Goal: Check status

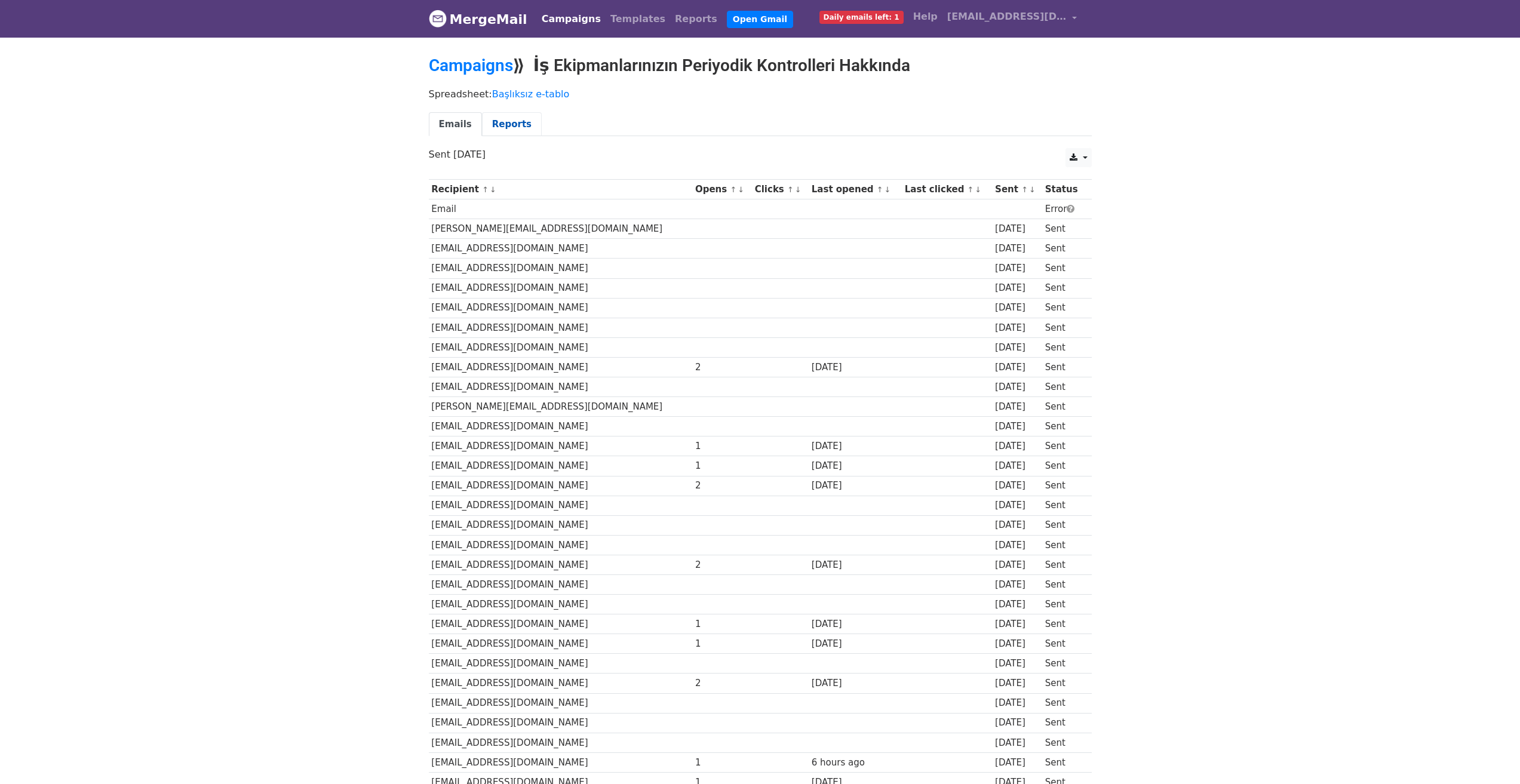
click at [484, 123] on link "Reports" at bounding box center [512, 124] width 60 height 24
click at [485, 124] on link "Reports" at bounding box center [512, 124] width 60 height 24
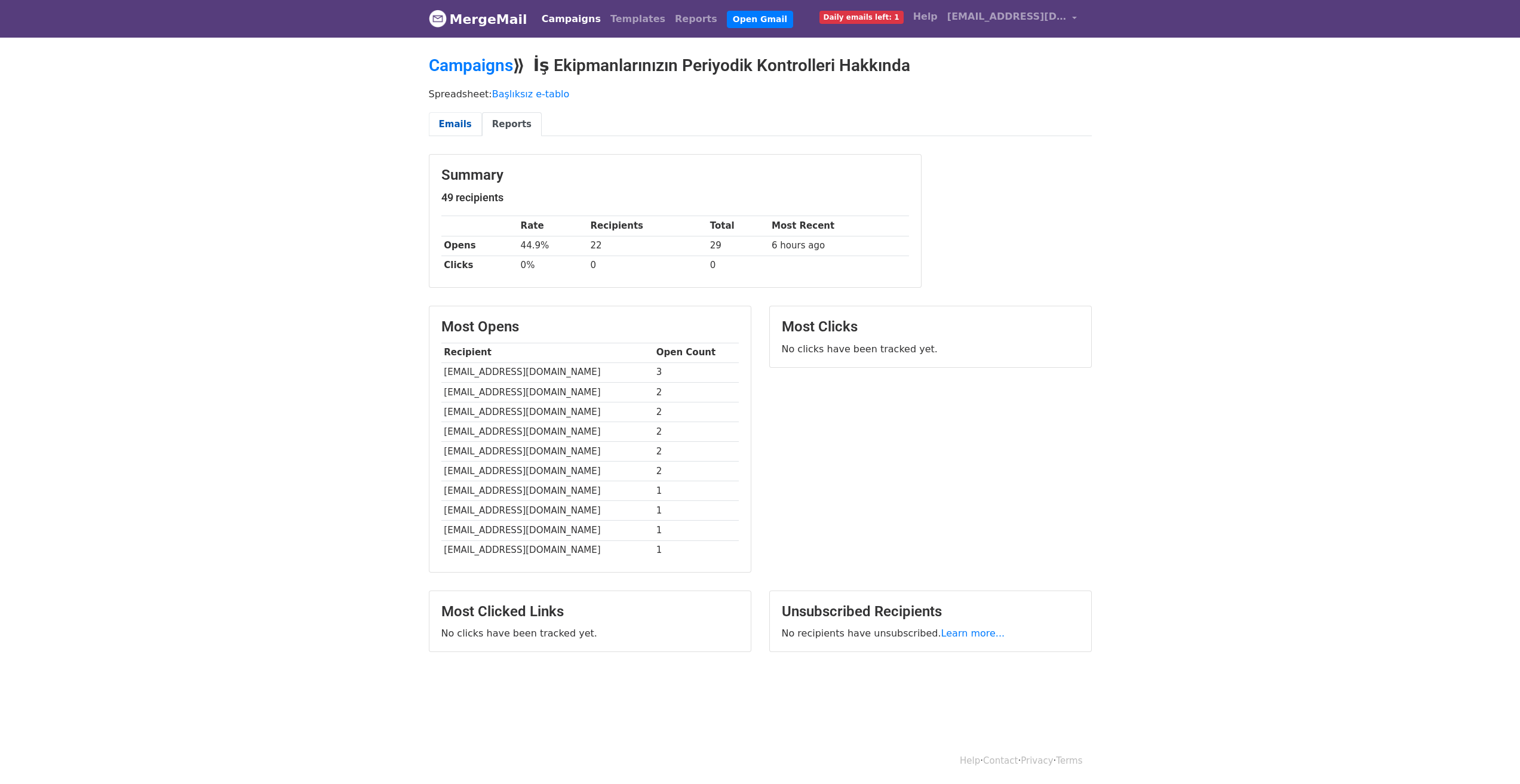
click at [449, 118] on link "Emails" at bounding box center [455, 124] width 53 height 24
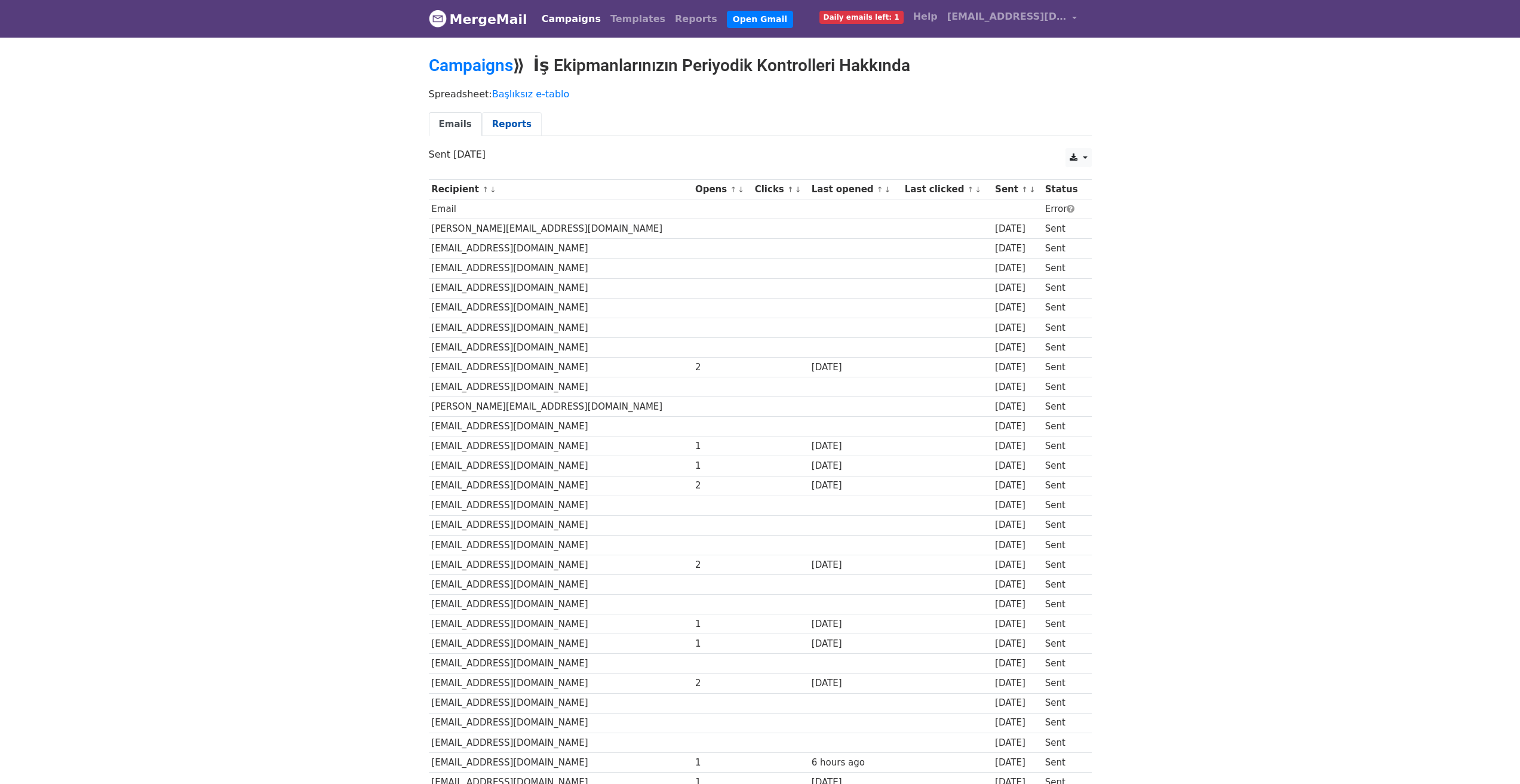
click at [492, 116] on link "Reports" at bounding box center [512, 124] width 60 height 24
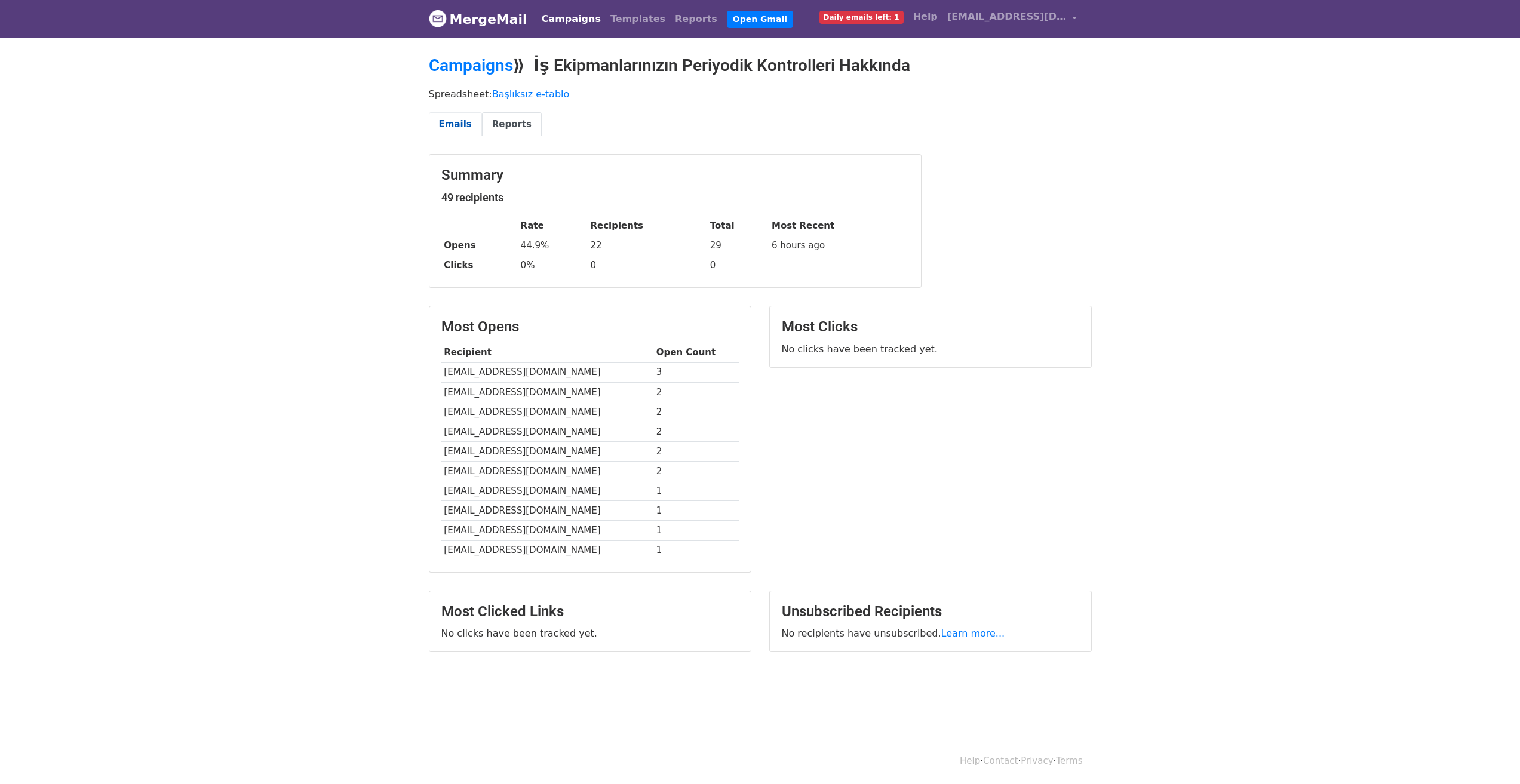
click at [464, 124] on link "Emails" at bounding box center [455, 124] width 53 height 24
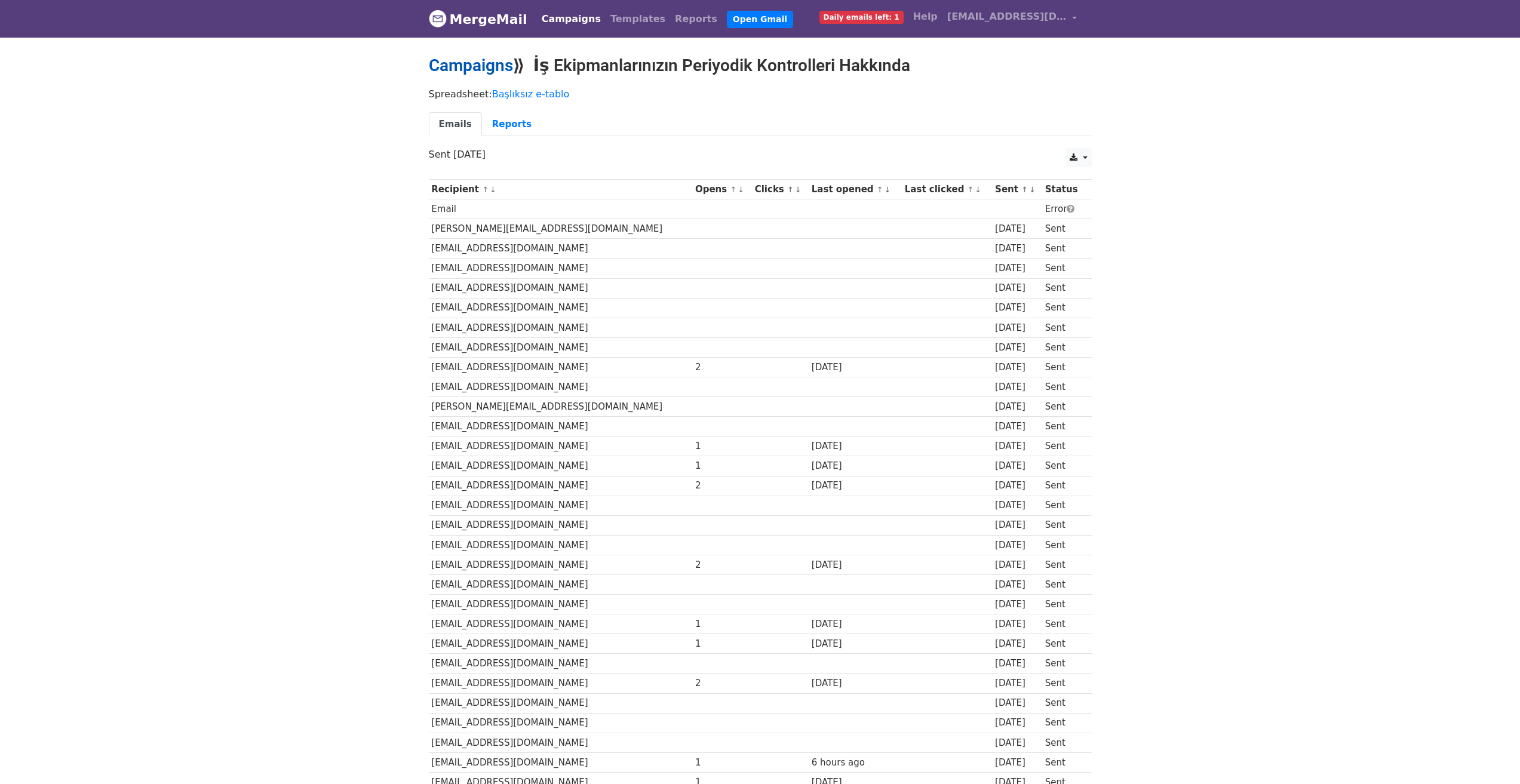
click at [484, 64] on link "Campaigns" at bounding box center [471, 65] width 84 height 19
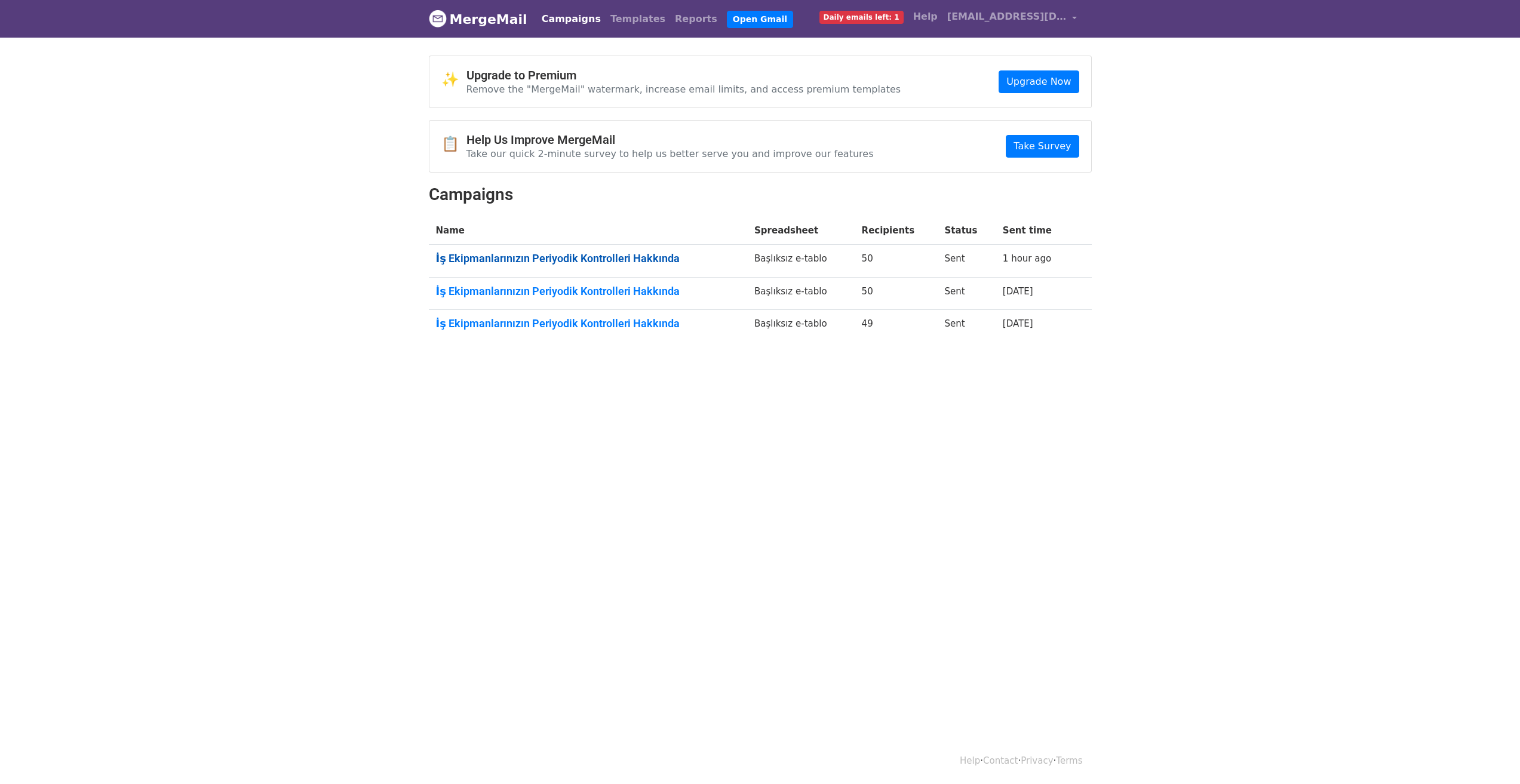
click at [584, 259] on link "İş Ekipmanlarınızın Periyodik Kontrolleri Hakkında" at bounding box center [588, 259] width 305 height 13
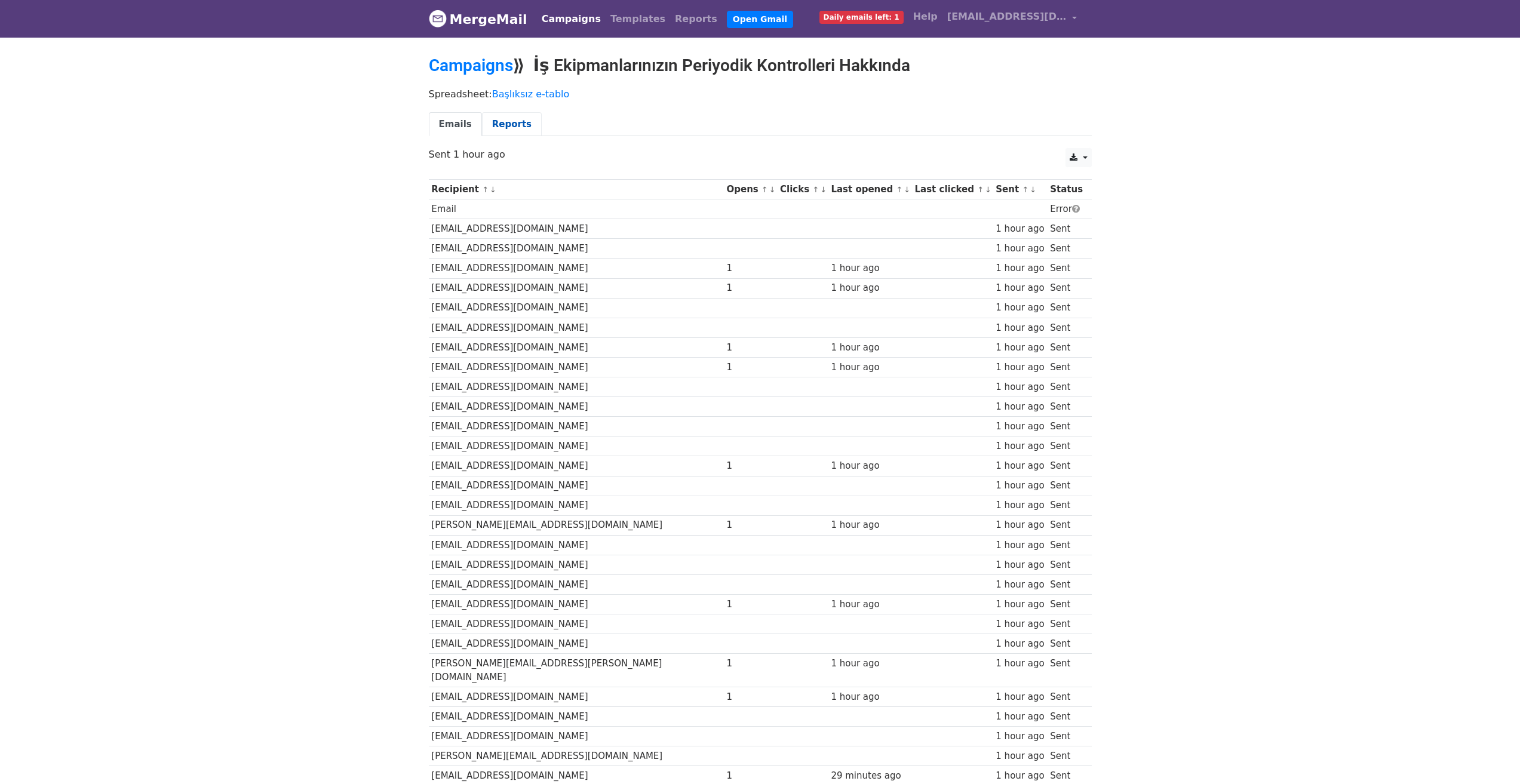
click at [500, 122] on link "Reports" at bounding box center [512, 124] width 60 height 24
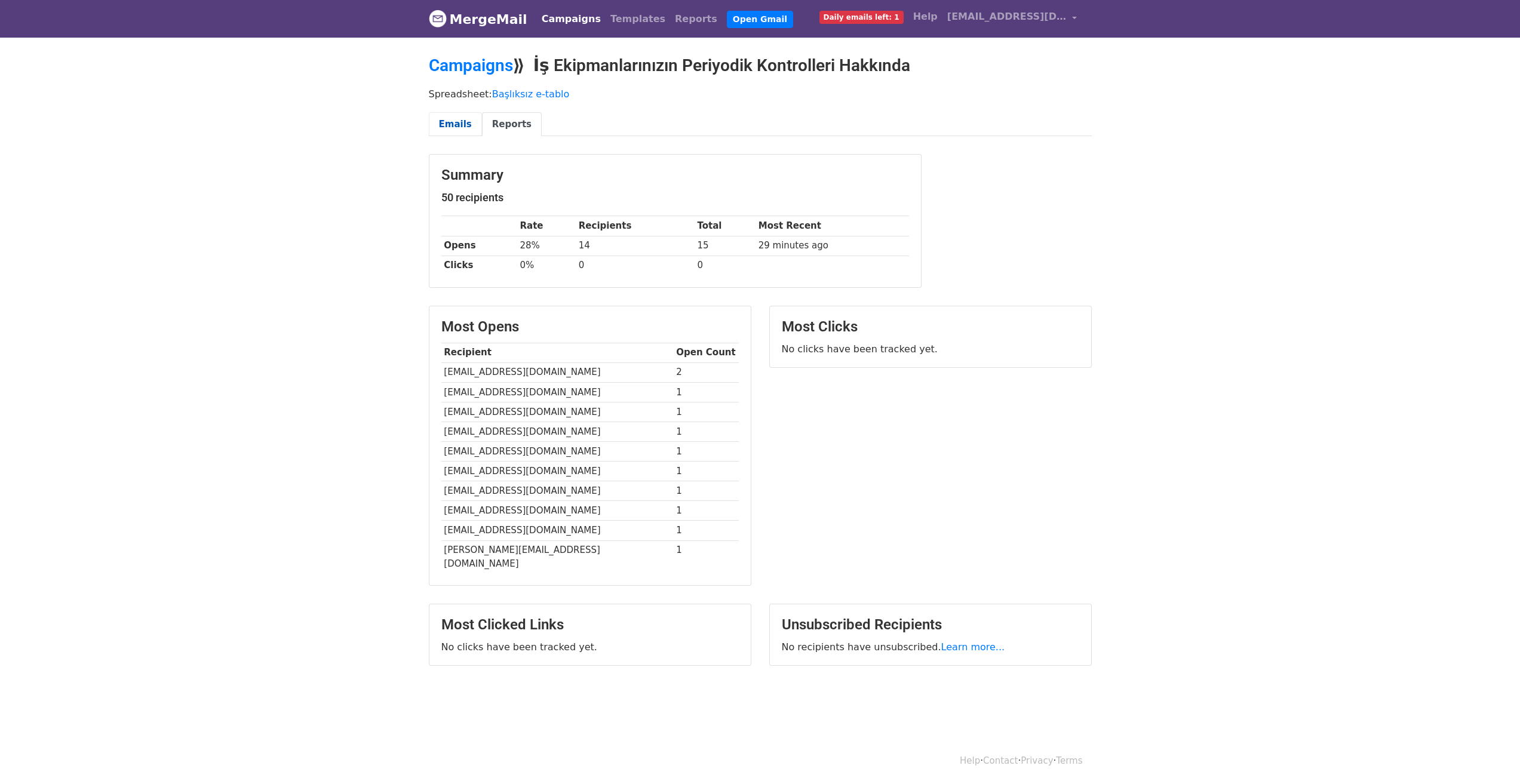
click at [445, 123] on link "Emails" at bounding box center [455, 124] width 53 height 24
